Goal: Register for event/course

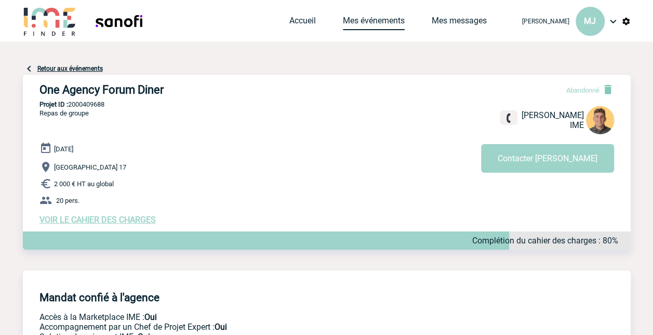
click at [381, 20] on link "Mes événements" at bounding box center [374, 23] width 62 height 15
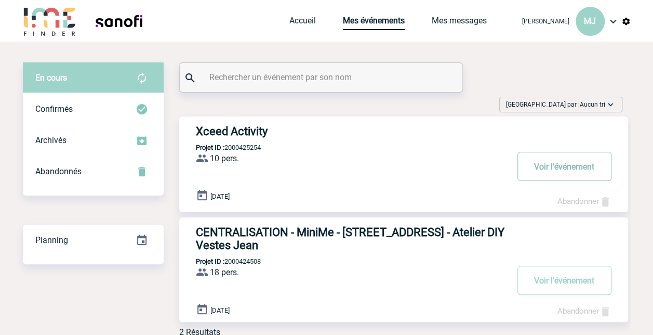
click at [561, 165] on button "Voir l'événement" at bounding box center [565, 166] width 94 height 29
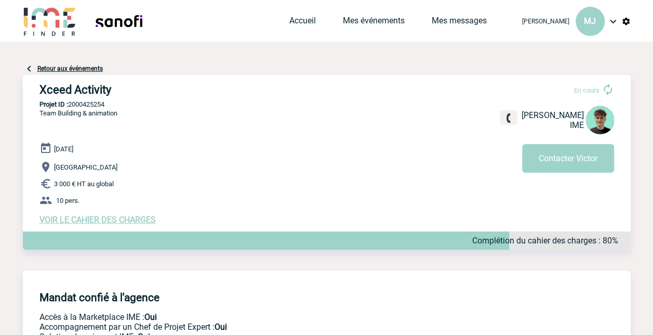
click at [125, 221] on span "VOIR LE CAHIER DES CHARGES" at bounding box center [98, 220] width 116 height 10
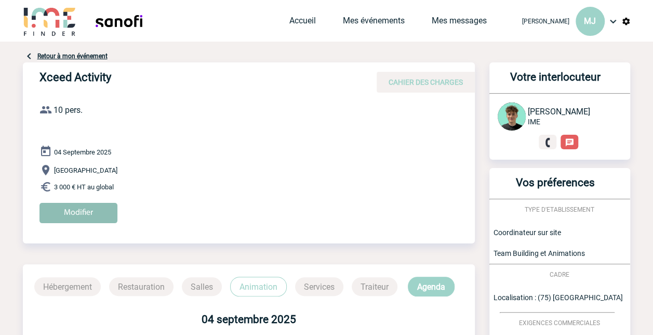
click at [100, 209] on input "Modifier" at bounding box center [79, 213] width 78 height 20
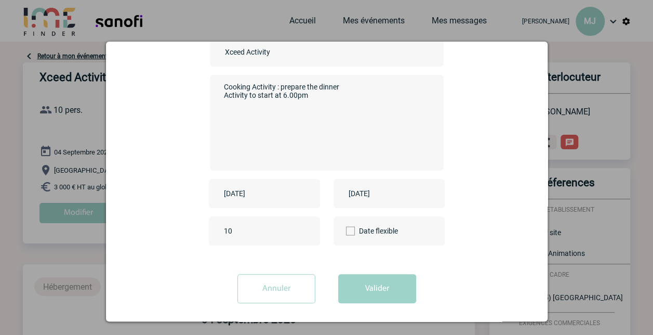
scroll to position [104, 0]
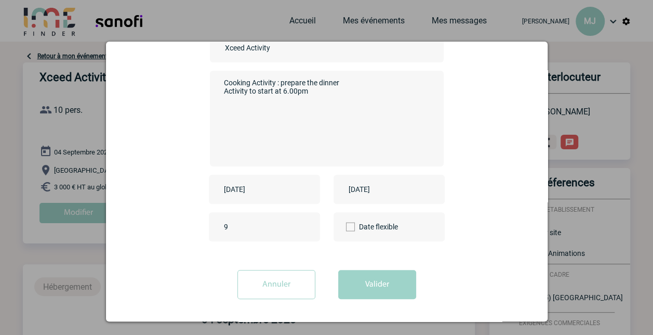
click at [297, 231] on input "9" at bounding box center [270, 227] width 98 height 14
click at [297, 231] on input "8" at bounding box center [270, 227] width 98 height 14
type input "7"
click at [297, 231] on input "7" at bounding box center [270, 227] width 98 height 14
click at [376, 279] on button "Valider" at bounding box center [377, 284] width 78 height 29
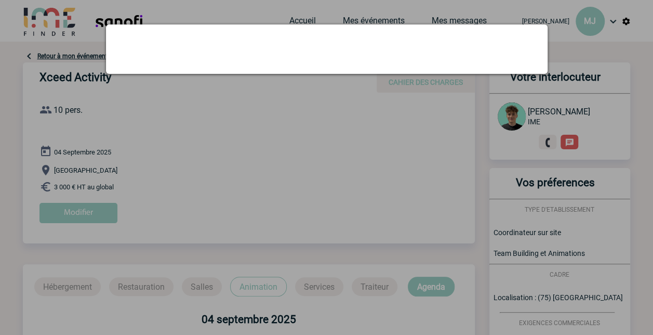
scroll to position [0, 0]
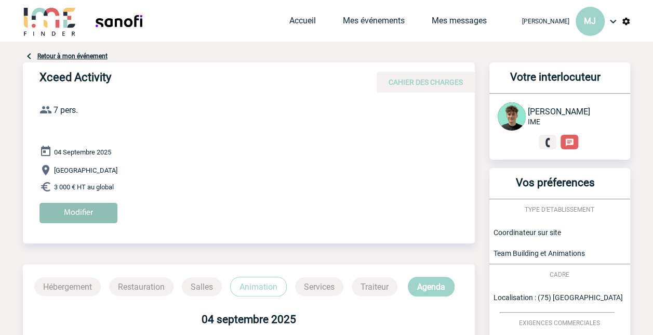
click at [100, 209] on input "Modifier" at bounding box center [79, 213] width 78 height 20
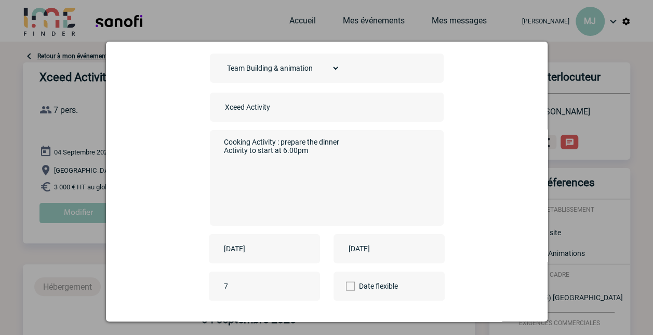
scroll to position [104, 0]
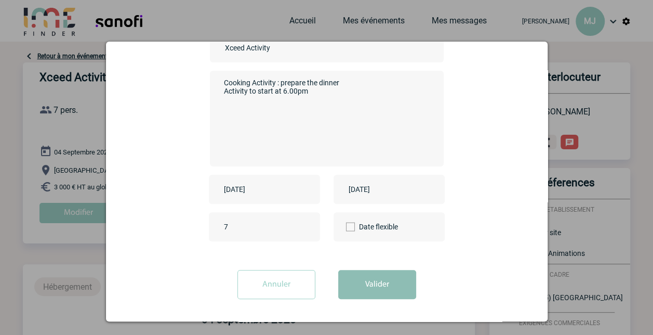
click at [376, 281] on button "Valider" at bounding box center [377, 284] width 78 height 29
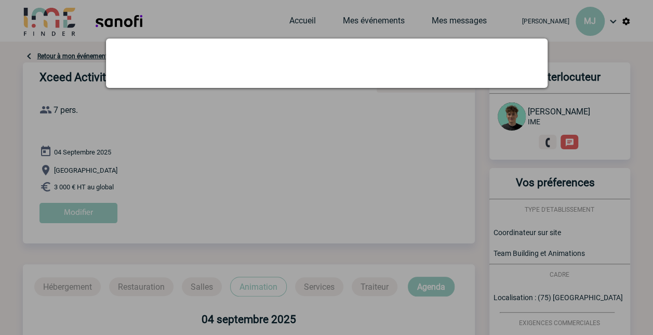
scroll to position [0, 0]
